Goal: Task Accomplishment & Management: Manage account settings

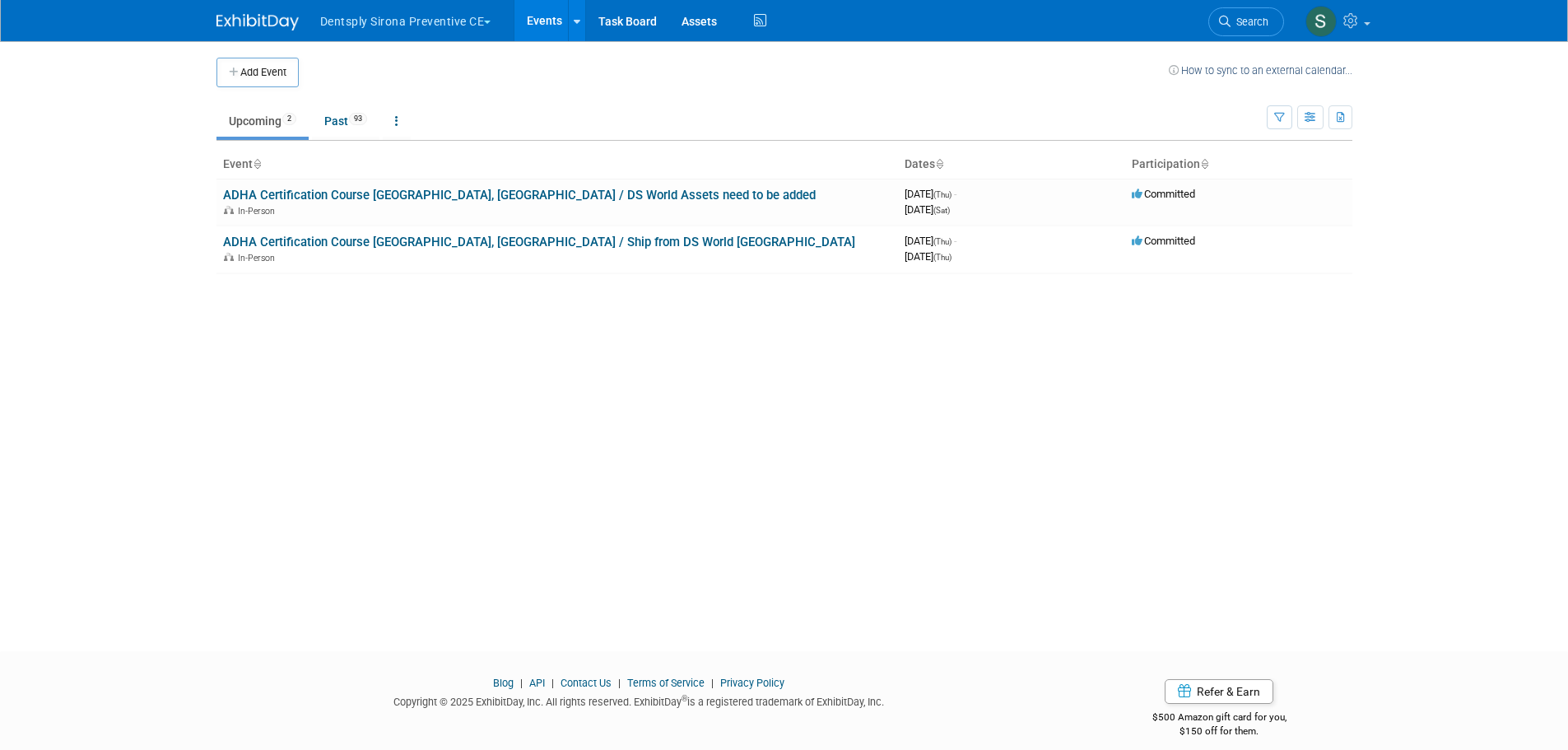
click at [406, 27] on button "Dentsply Sirona Preventive CE" at bounding box center [415, 18] width 194 height 36
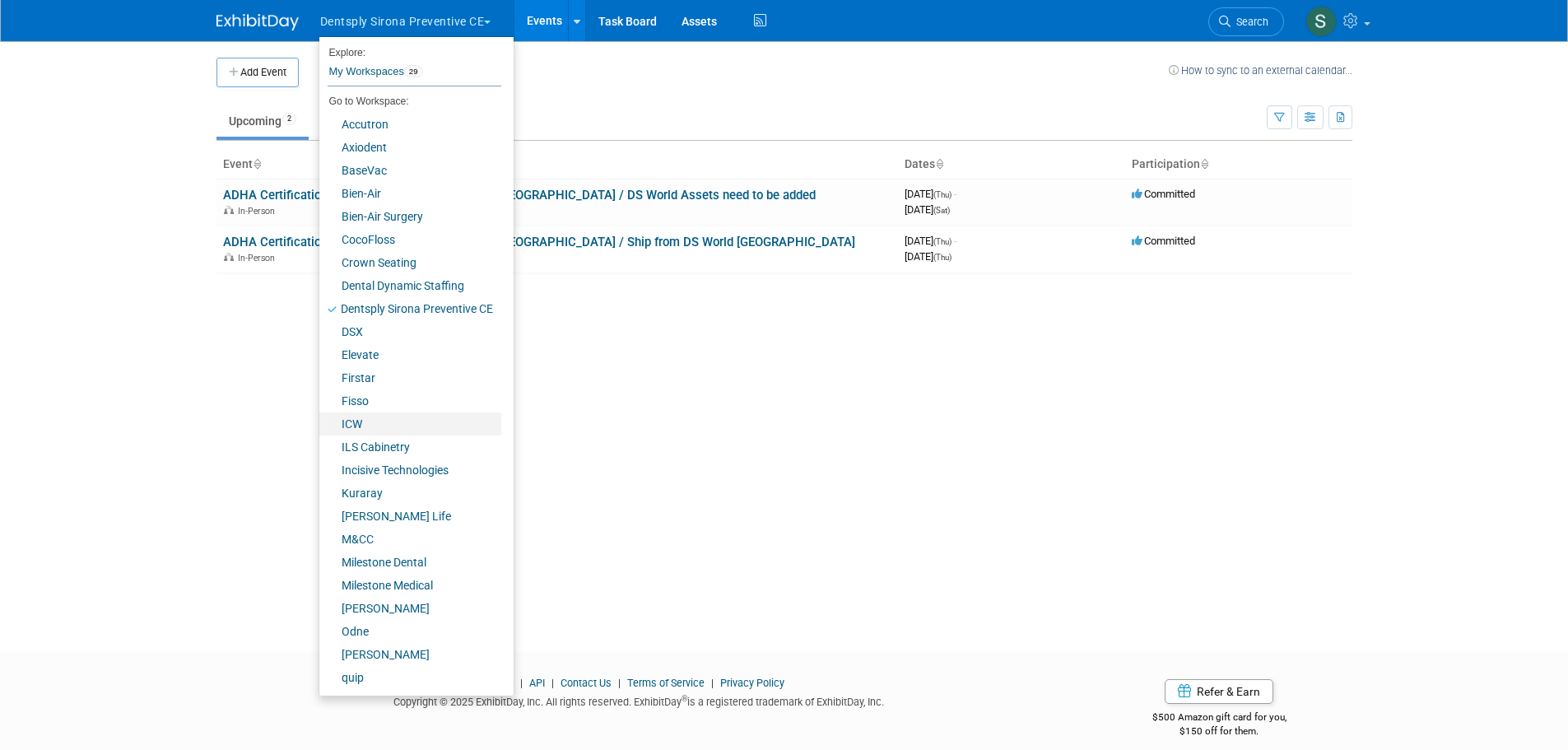
scroll to position [92, 0]
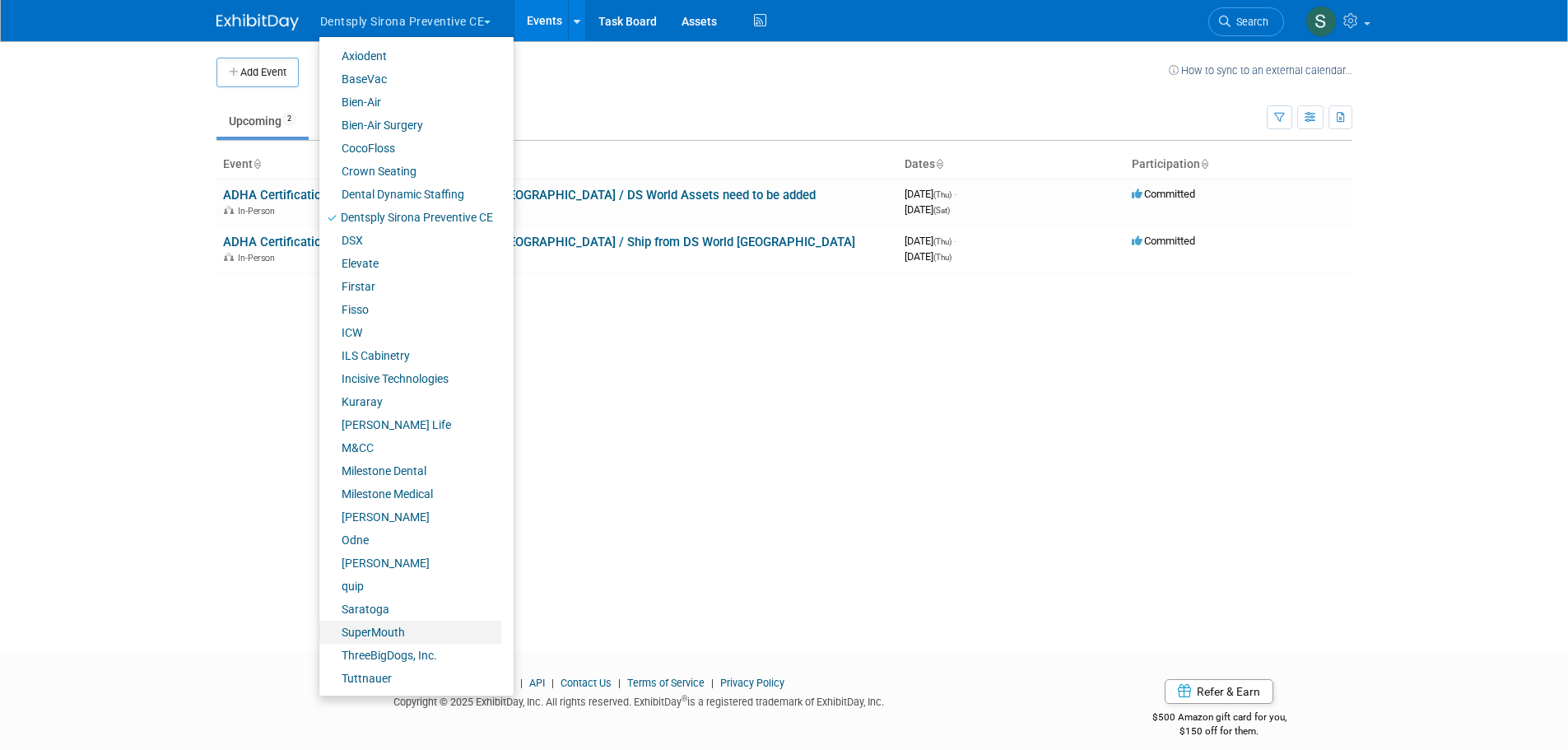
click at [411, 628] on link "SuperMouth" at bounding box center [410, 632] width 182 height 23
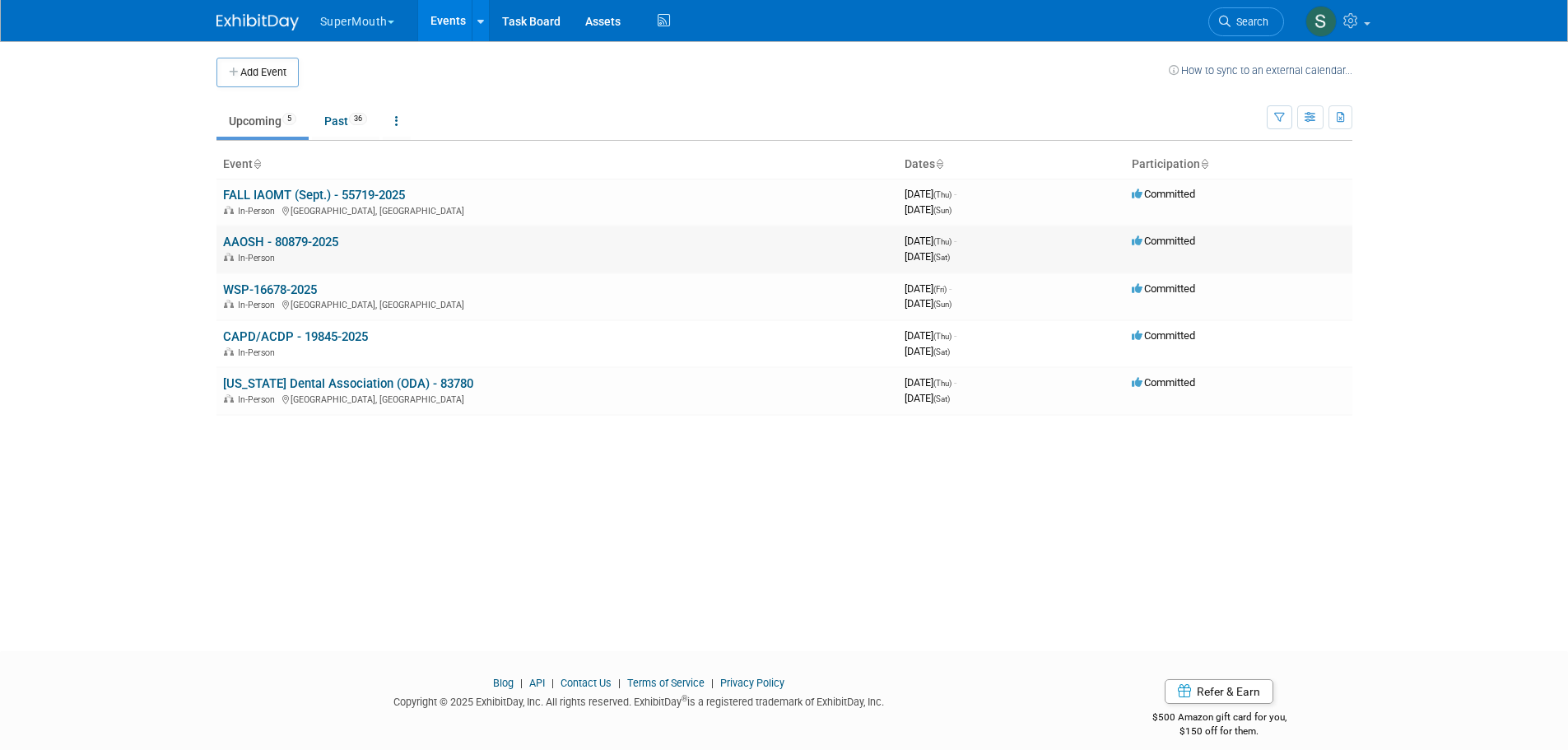
click at [303, 237] on link "AAOSH - 80879-2025" at bounding box center [281, 242] width 115 height 15
click at [317, 291] on link "WSP-16678-2025" at bounding box center [270, 290] width 94 height 15
click at [315, 241] on link "AAOSH - 80879-2025" at bounding box center [281, 242] width 115 height 15
click at [307, 289] on link "WSP-16678-2025" at bounding box center [270, 290] width 94 height 15
click at [265, 242] on link "AAOSH - 80879-2025" at bounding box center [281, 242] width 115 height 15
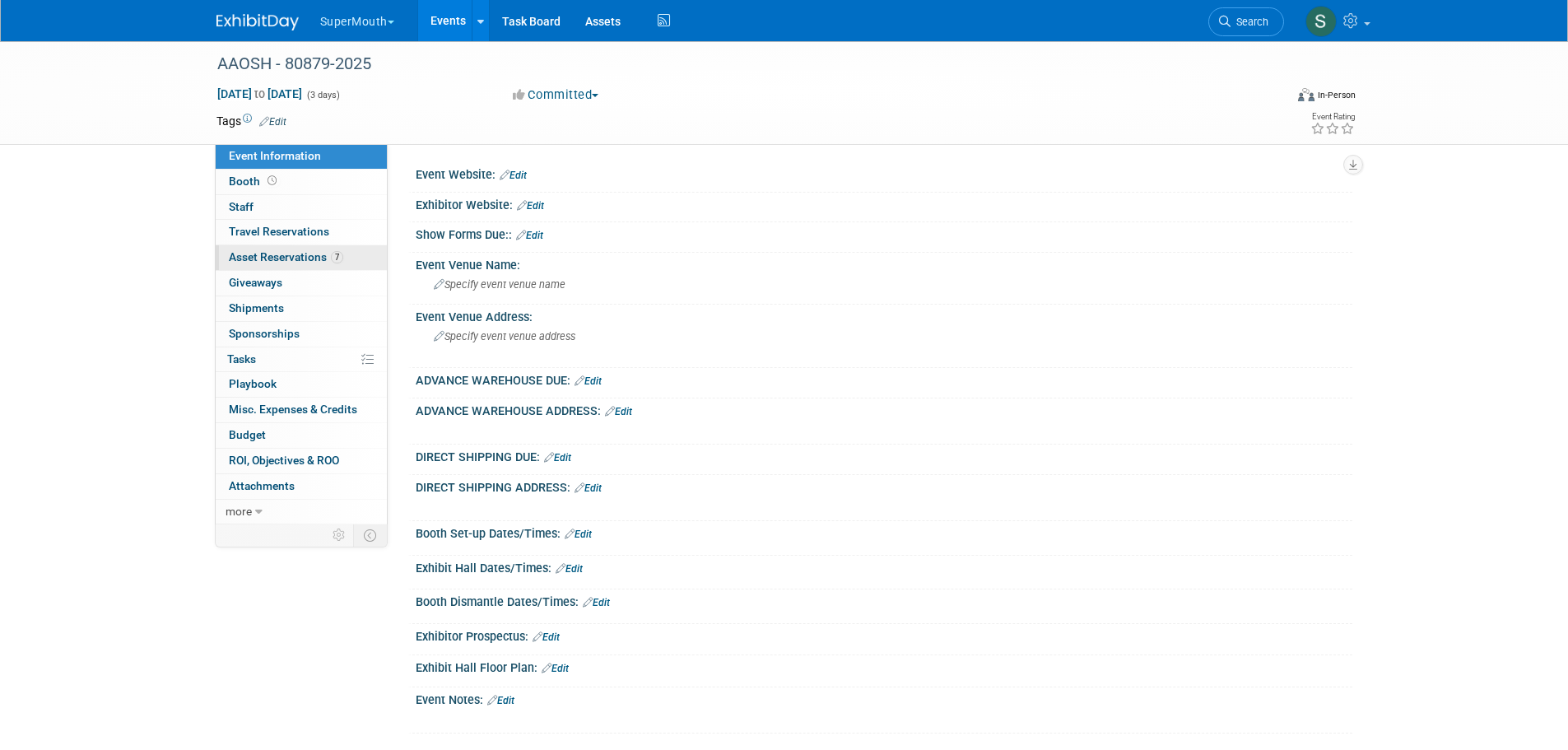
click at [312, 251] on span "Asset Reservations 7" at bounding box center [286, 257] width 115 height 13
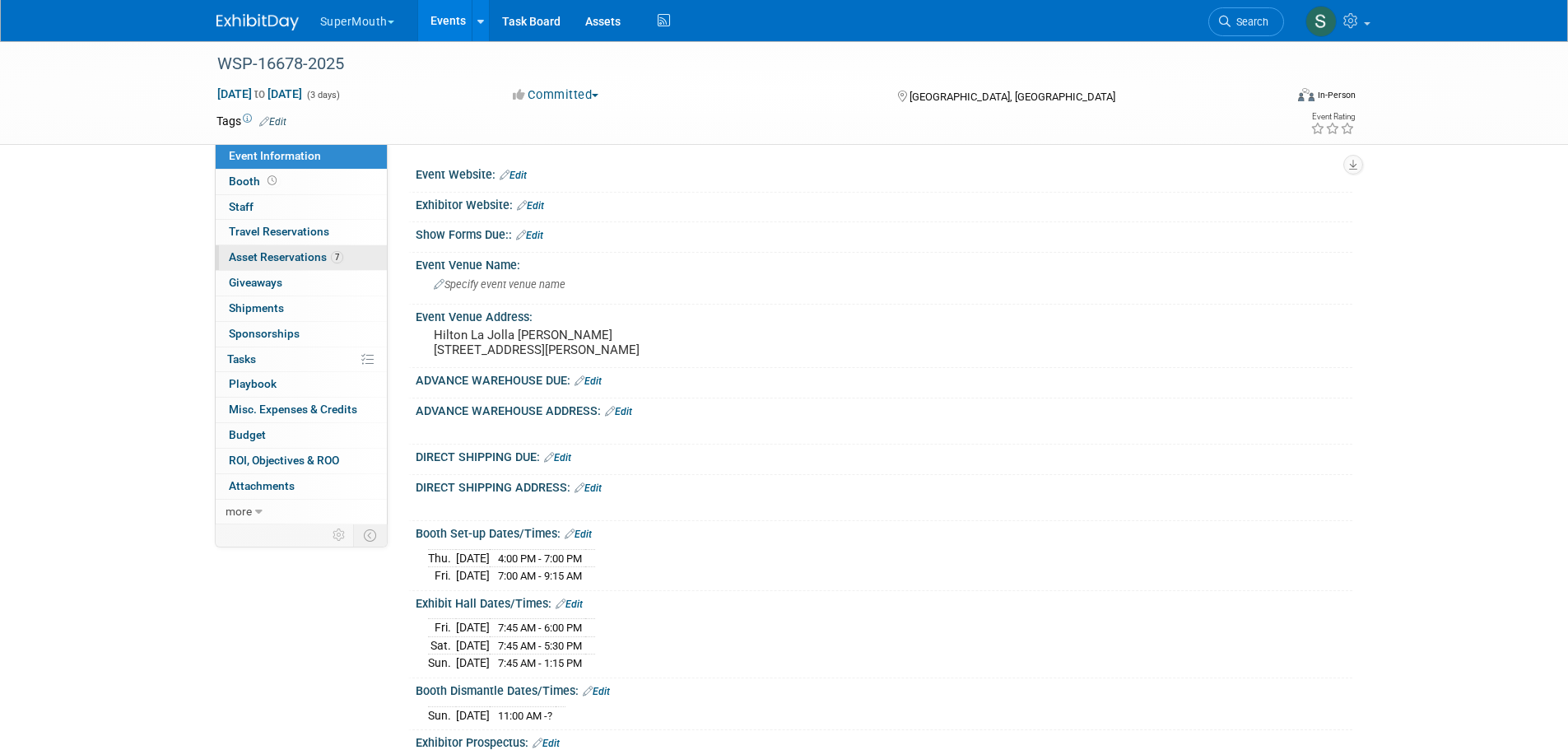
click at [313, 259] on span "Asset Reservations 7" at bounding box center [286, 257] width 115 height 13
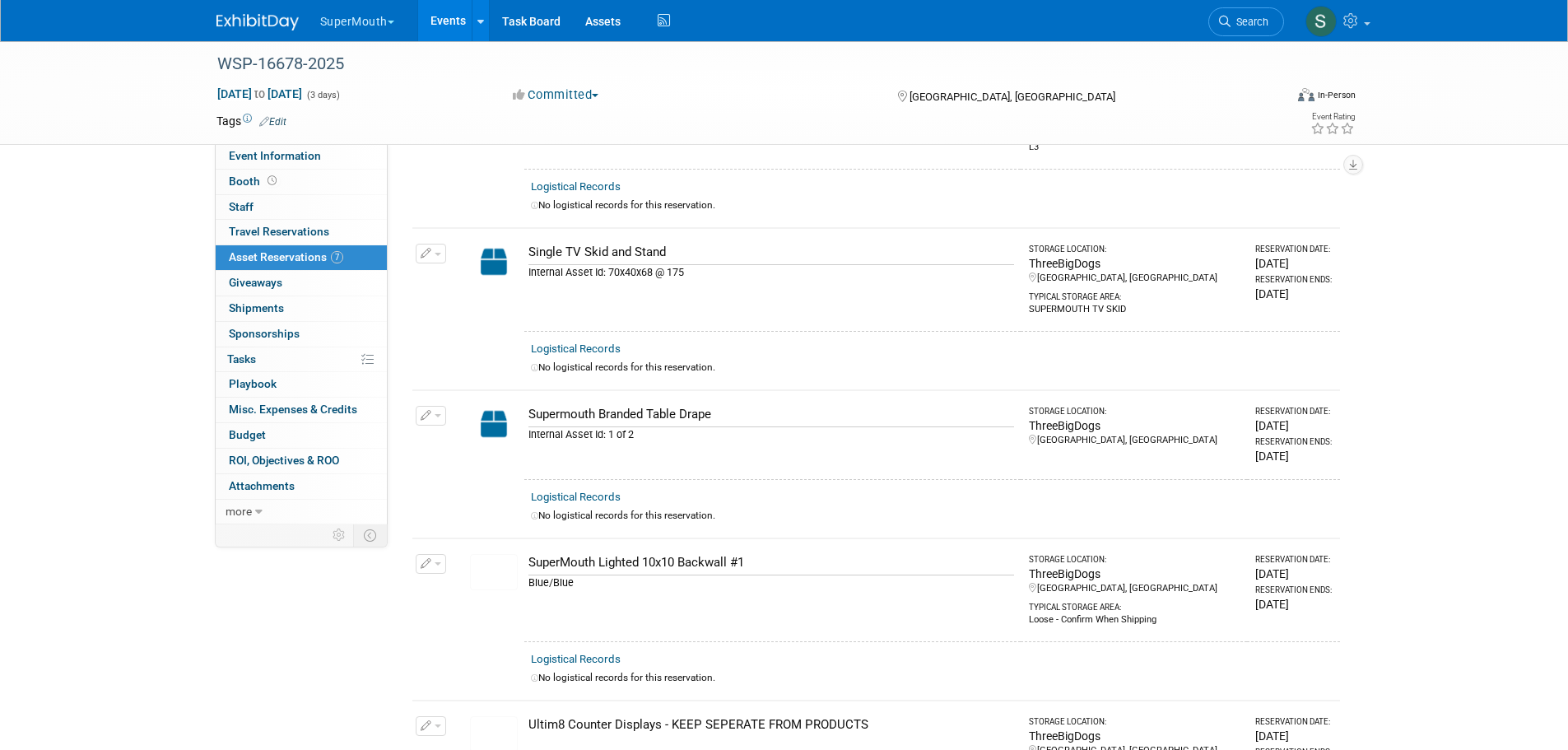
scroll to position [658, 0]
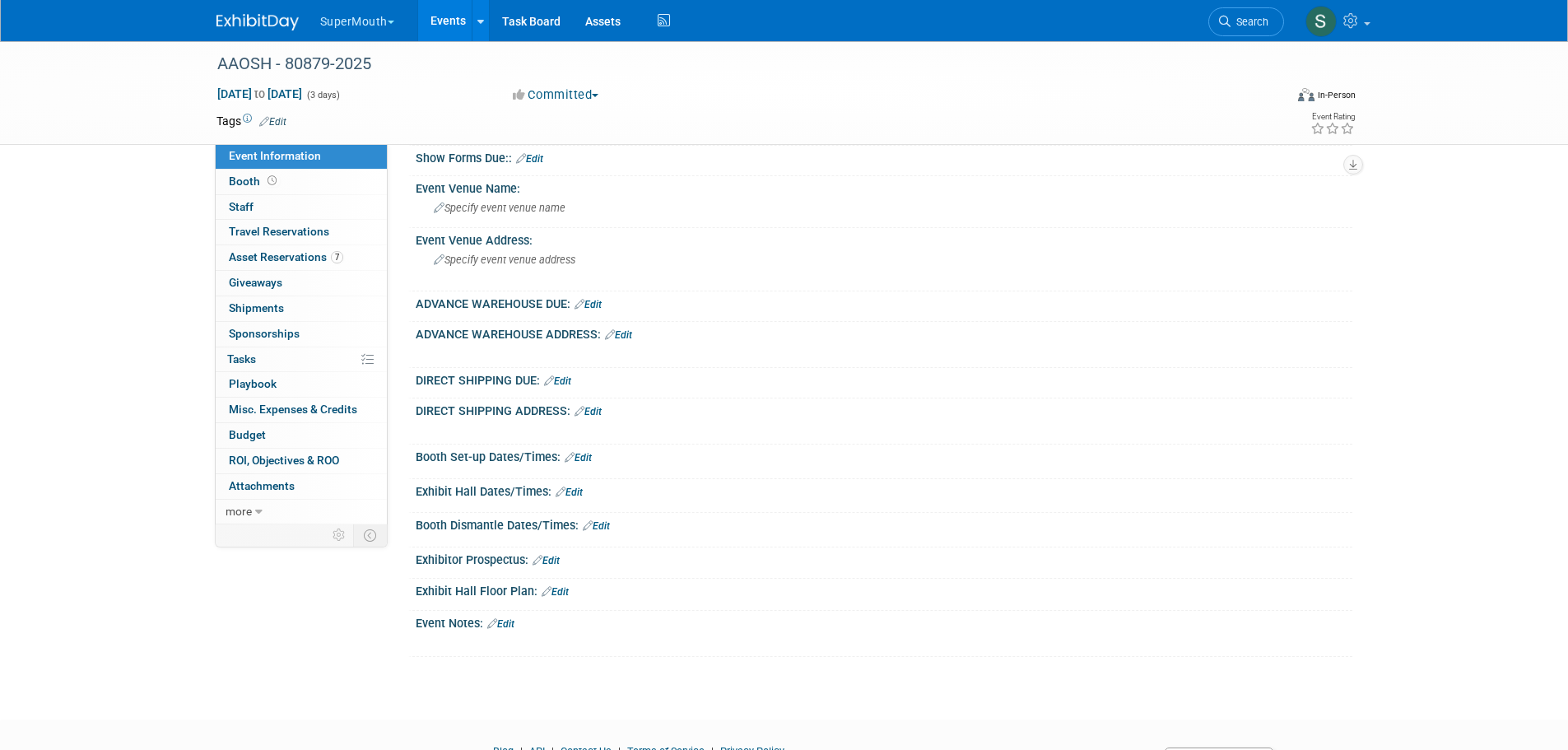
scroll to position [162, 0]
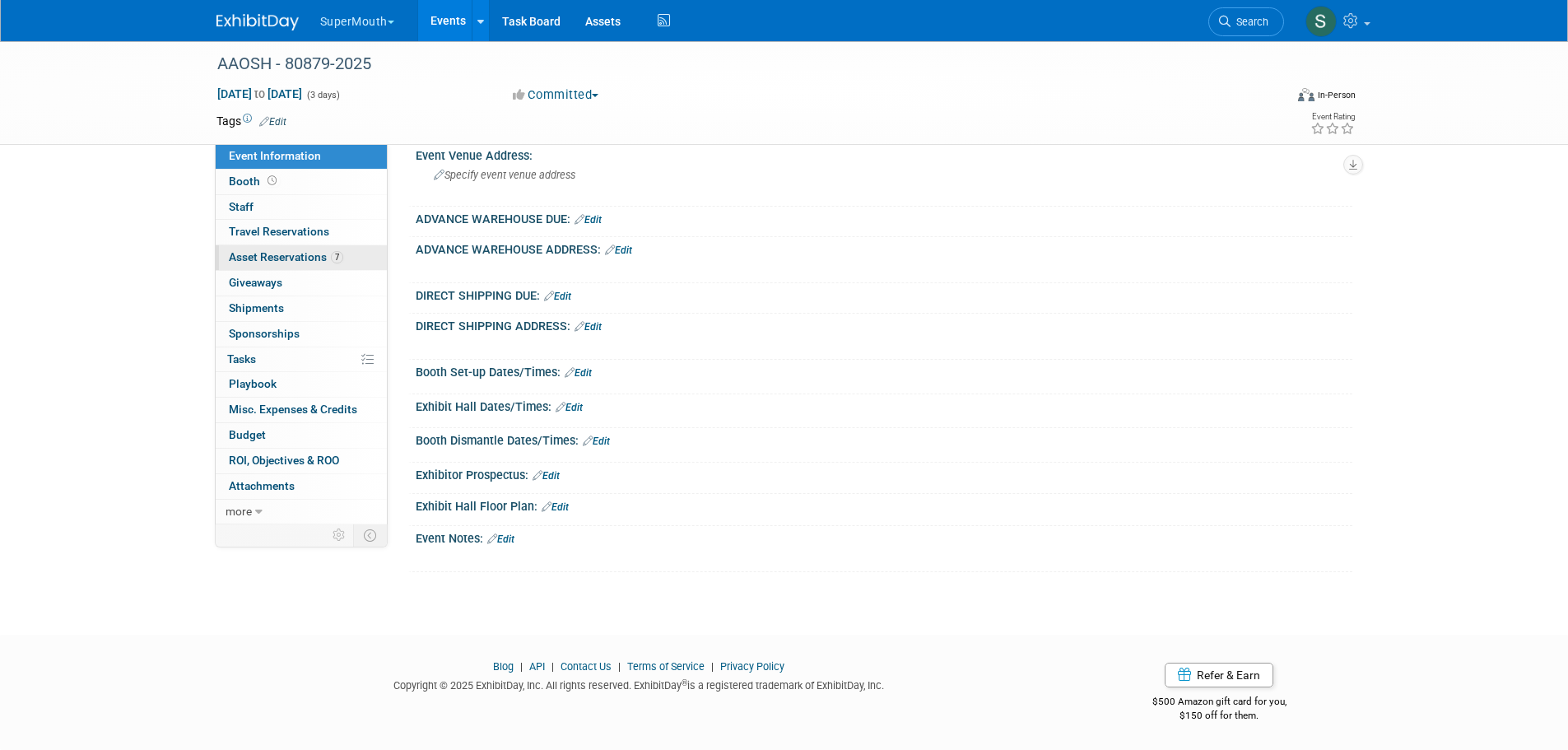
click at [232, 262] on span "Asset Reservations 7" at bounding box center [286, 257] width 115 height 13
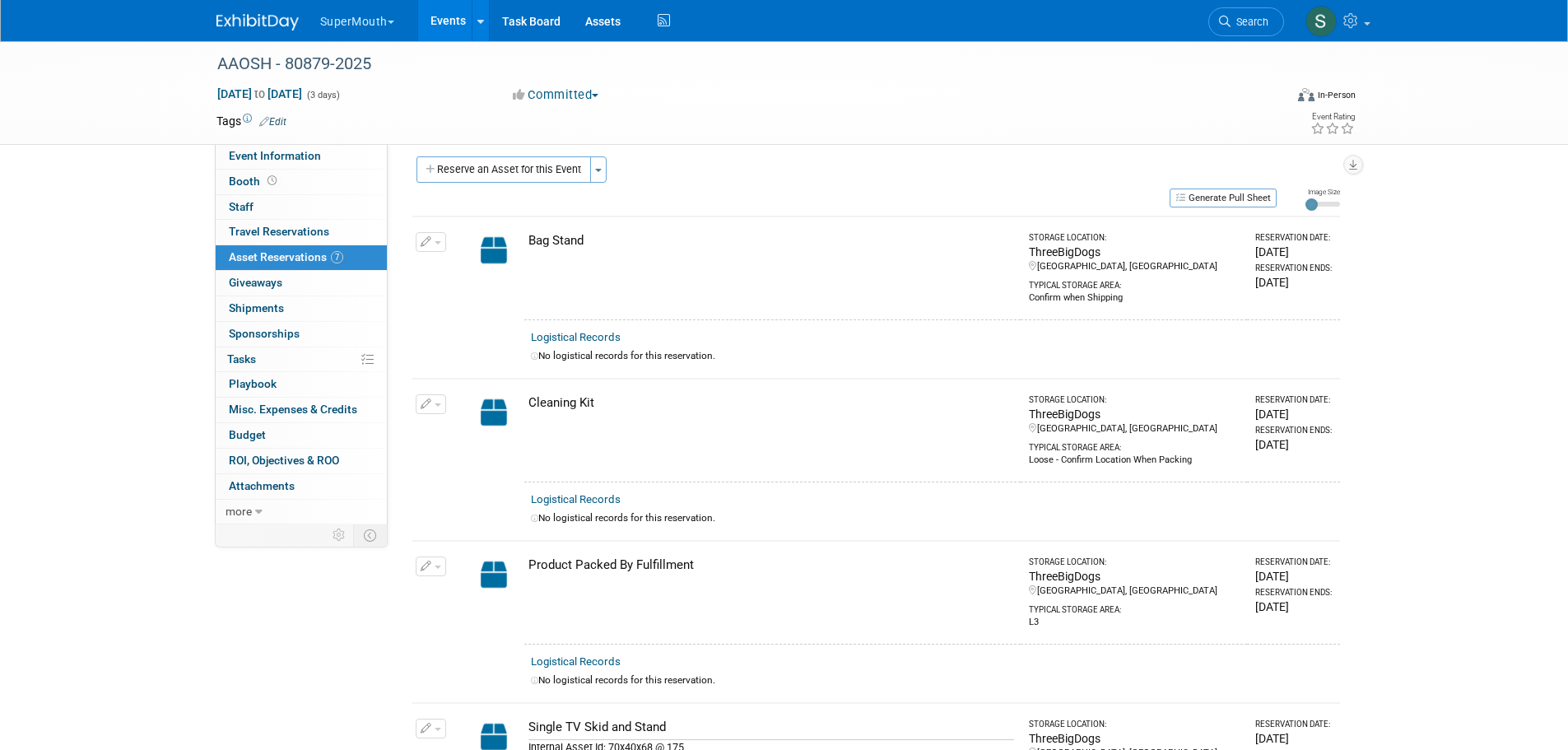
scroll to position [0, 0]
